Goal: Task Accomplishment & Management: Use online tool/utility

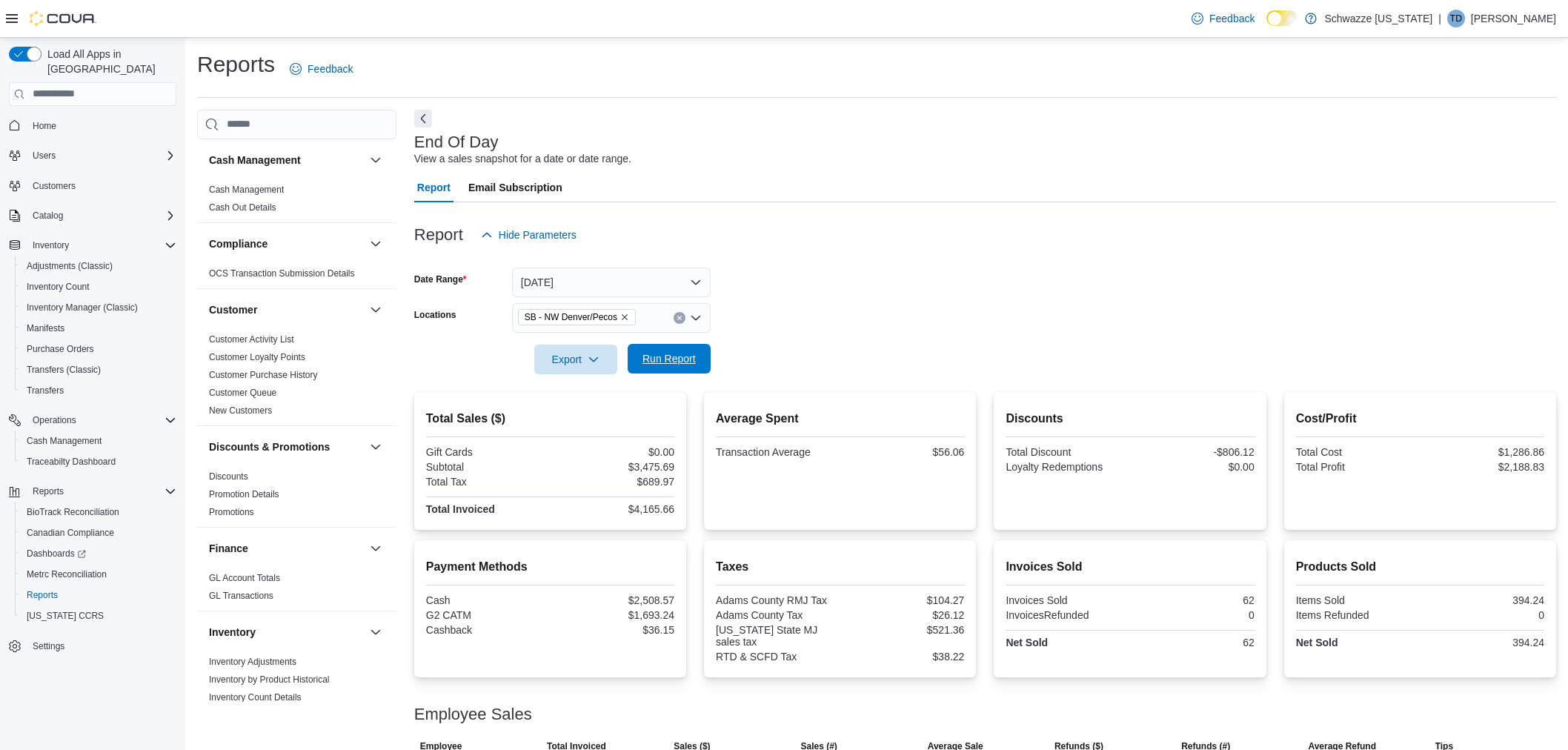
scroll to position [142, 0]
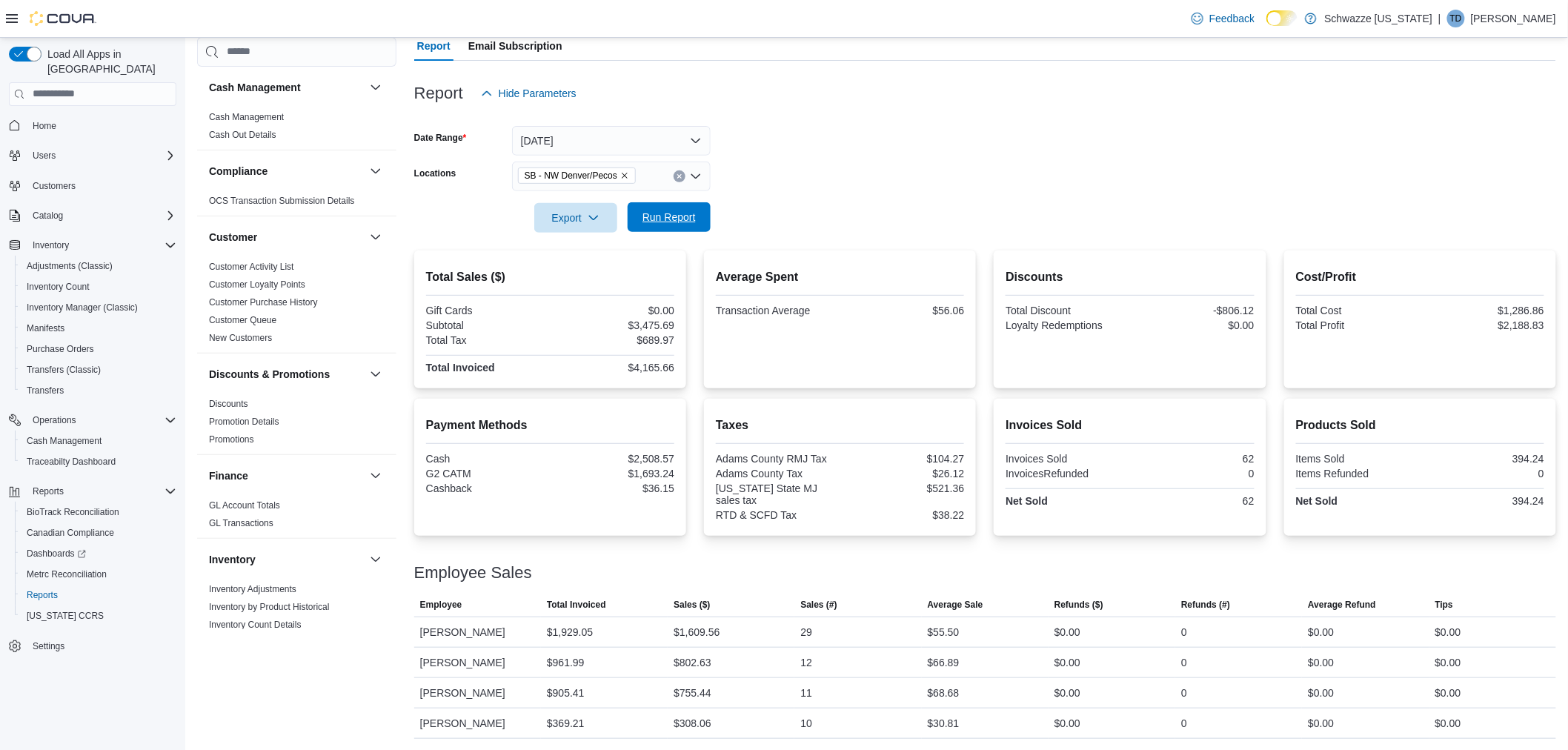
click at [693, 215] on span "Run Report" at bounding box center [669, 217] width 53 height 15
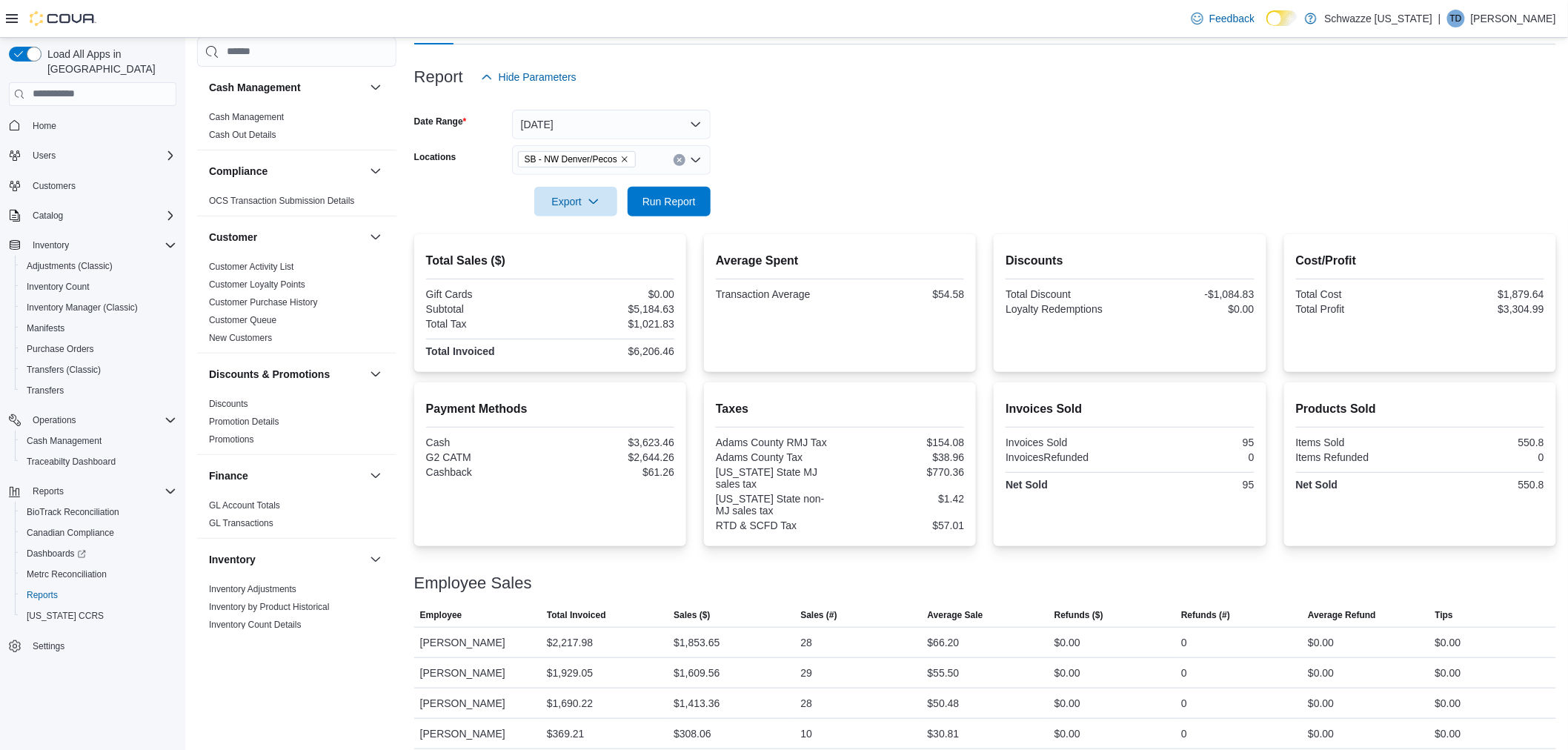
scroll to position [168, 0]
